Goal: Information Seeking & Learning: Learn about a topic

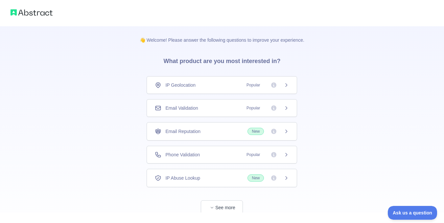
click at [200, 85] on div "IP Geolocation Popular" at bounding box center [222, 85] width 134 height 7
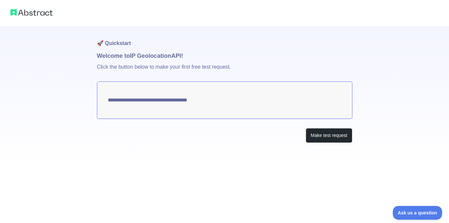
type textarea "**********"
click at [323, 140] on button "Make test request" at bounding box center [328, 135] width 46 height 15
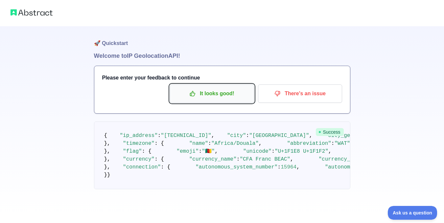
click at [236, 102] on button "It looks good!" at bounding box center [212, 93] width 84 height 18
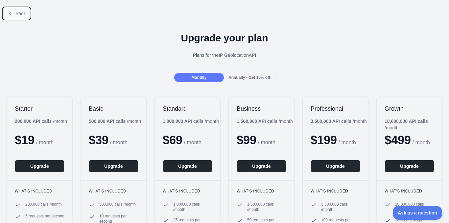
click at [19, 16] on span "Back" at bounding box center [20, 13] width 10 height 5
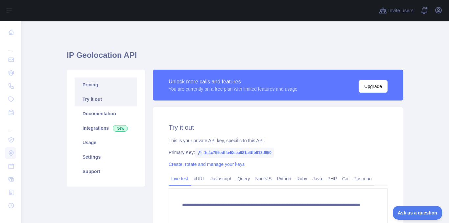
click at [102, 83] on link "Pricing" at bounding box center [106, 85] width 62 height 14
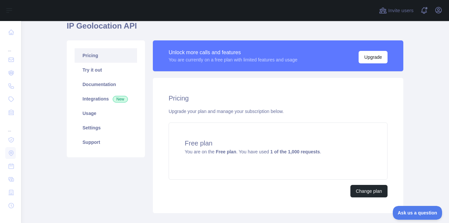
scroll to position [36, 0]
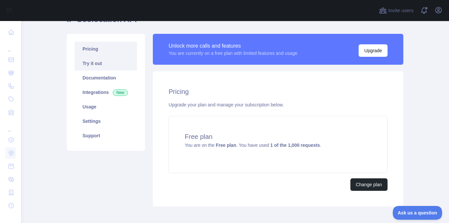
click at [101, 62] on link "Try it out" at bounding box center [106, 63] width 62 height 14
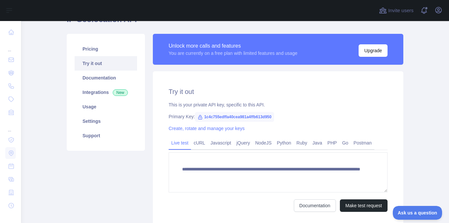
click at [202, 115] on span "1c4c755edffa40cea981a4ffb613d950" at bounding box center [234, 117] width 79 height 10
click at [217, 118] on span "1c4c755edffa40cea981a4ffb613d950" at bounding box center [234, 117] width 79 height 10
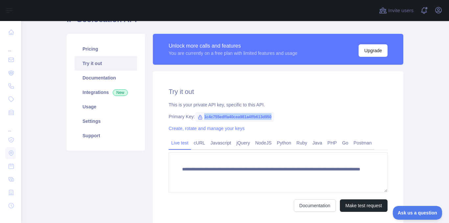
copy span "1c4c755edffa40cea981a4ffb613d950"
click at [96, 87] on link "Integrations New" at bounding box center [106, 92] width 62 height 14
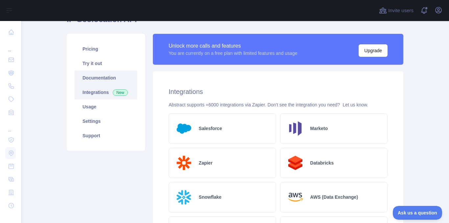
click at [93, 79] on link "Documentation" at bounding box center [106, 78] width 62 height 14
click at [93, 77] on link "Documentation" at bounding box center [106, 78] width 62 height 14
